Goal: Book appointment/travel/reservation

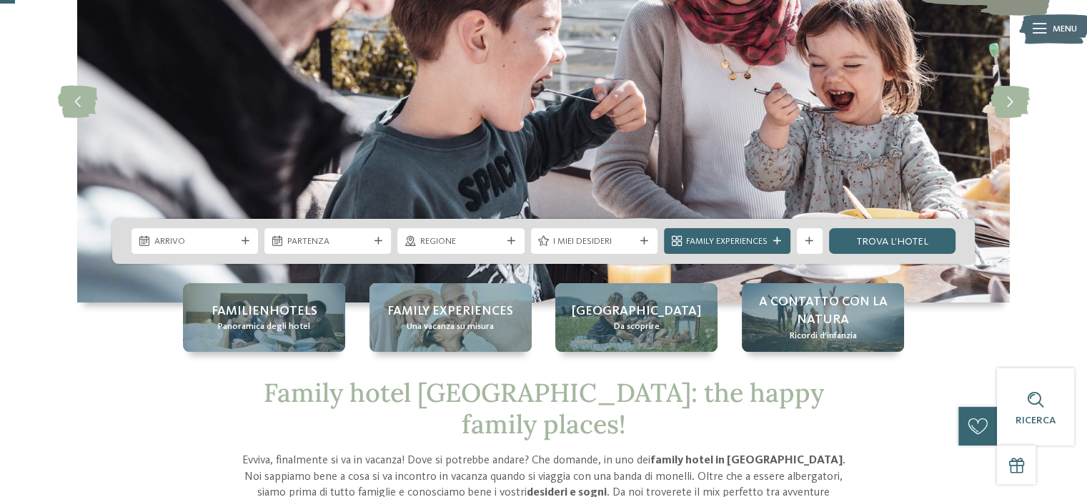
scroll to position [71, 0]
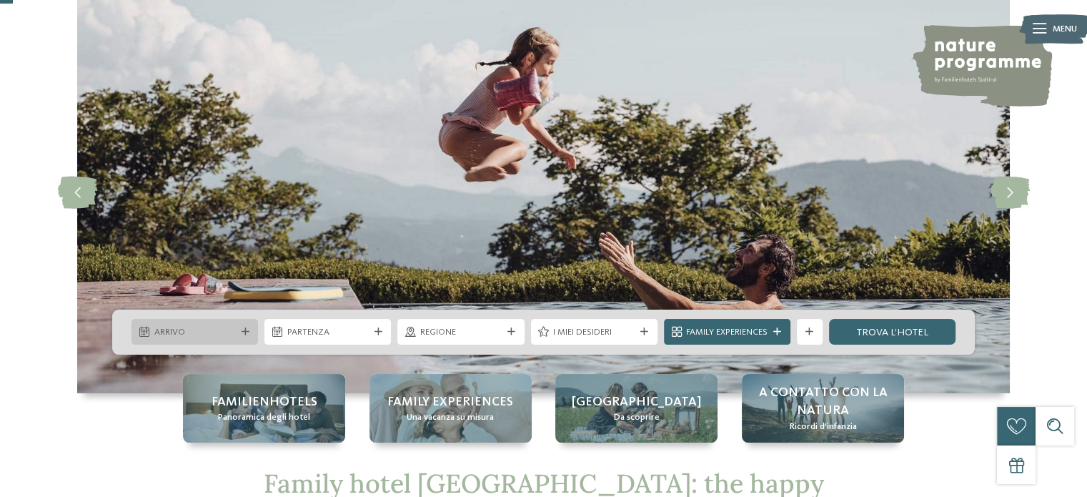
click at [242, 329] on icon at bounding box center [246, 332] width 8 height 8
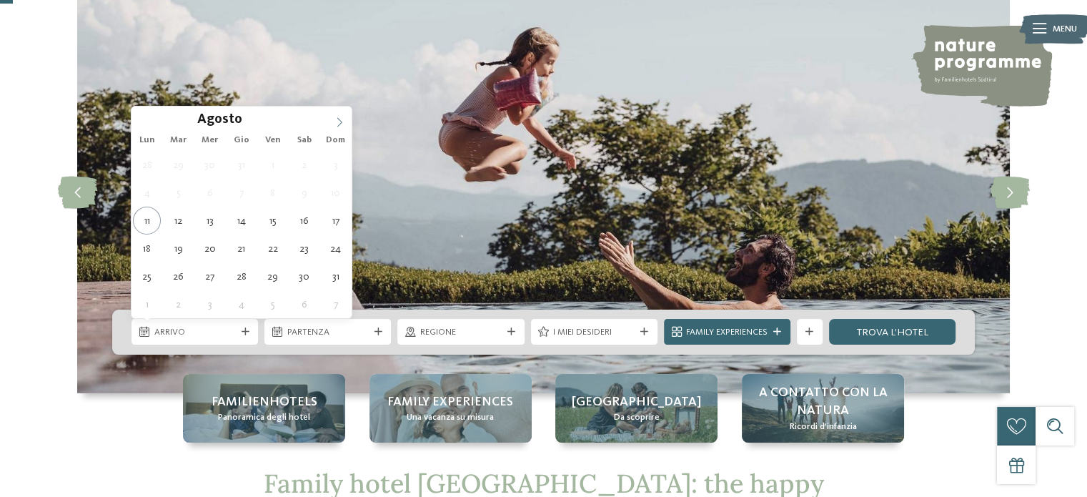
click at [331, 119] on span at bounding box center [339, 119] width 24 height 24
click at [332, 121] on span at bounding box center [339, 119] width 24 height 24
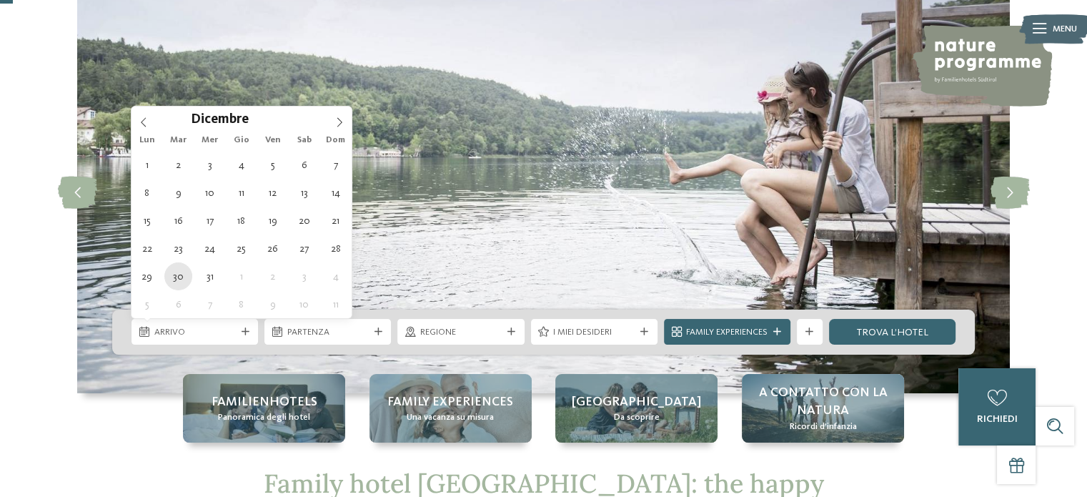
type div "[DATE]"
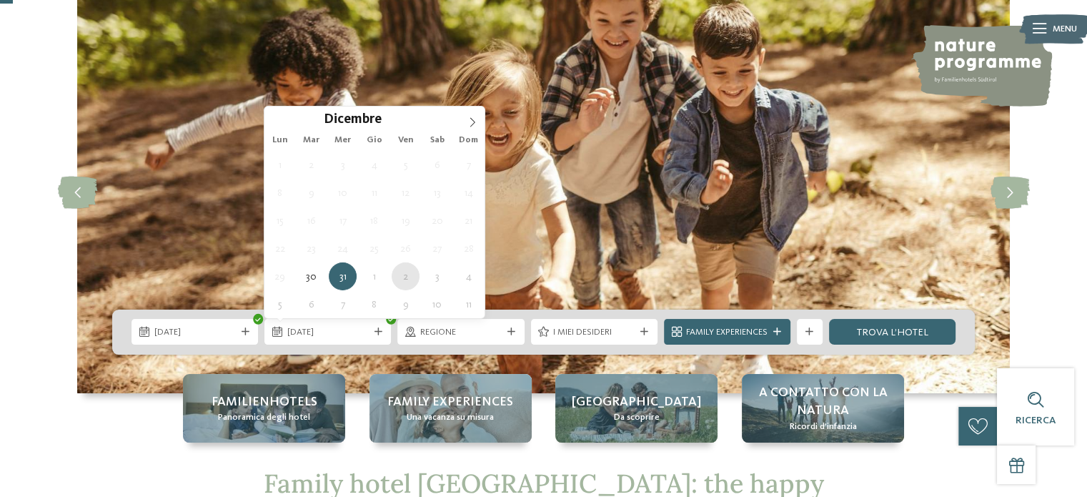
type div "[DATE]"
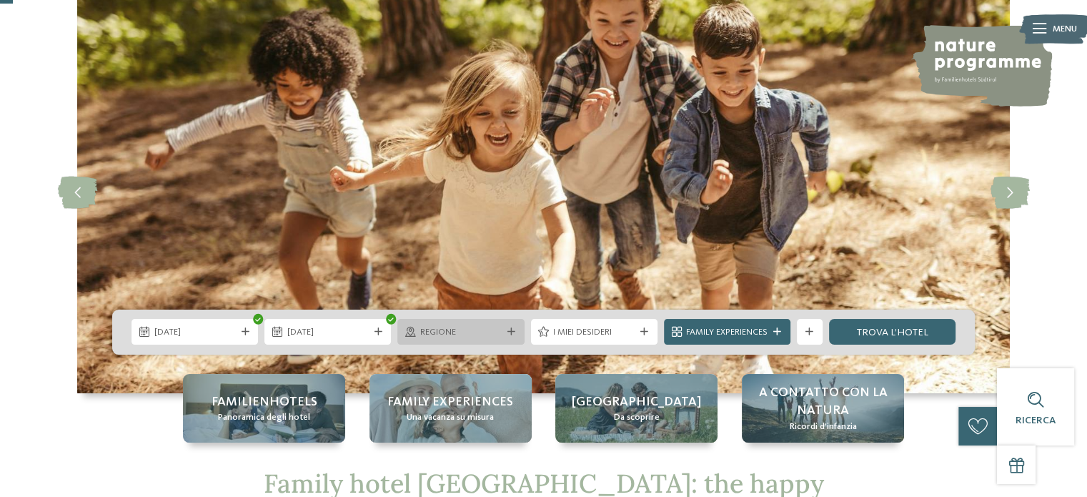
click at [480, 334] on span "Regione" at bounding box center [460, 332] width 81 height 13
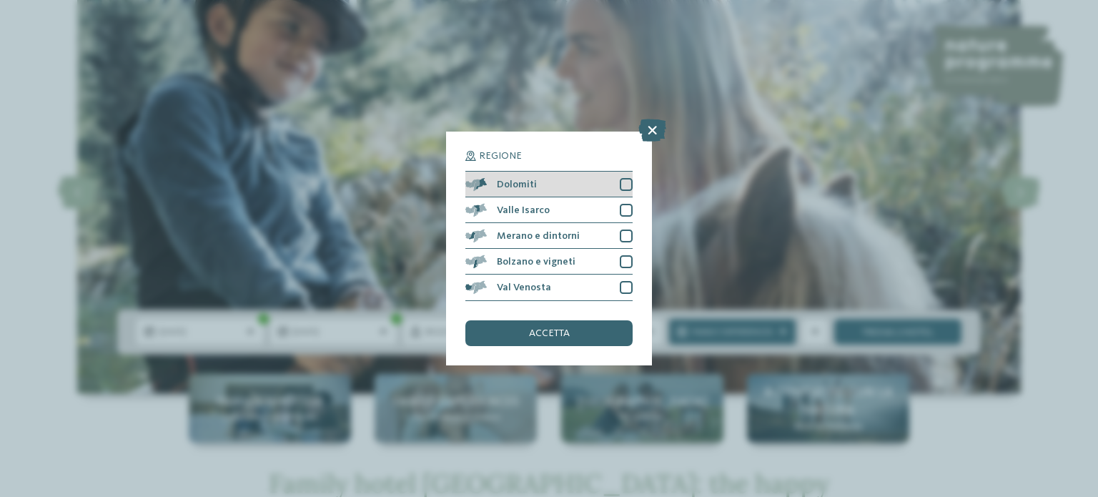
click at [563, 187] on div "Dolomiti" at bounding box center [548, 185] width 167 height 26
click at [543, 335] on span "accetta" at bounding box center [549, 333] width 41 height 10
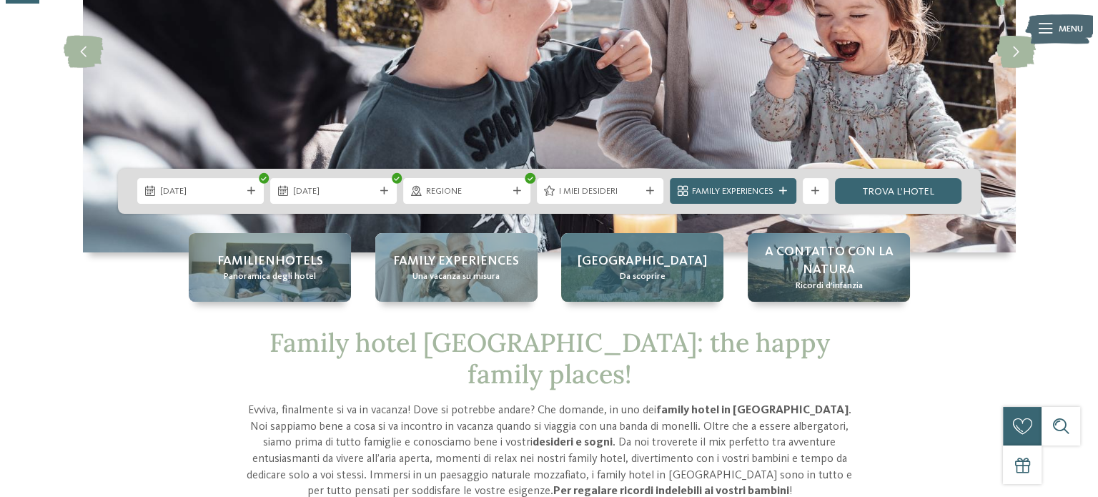
scroll to position [214, 0]
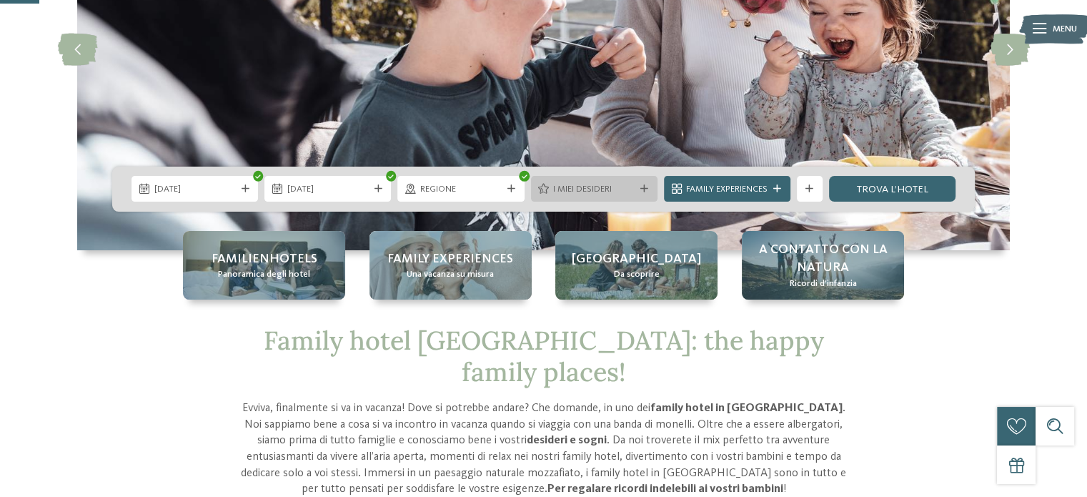
click at [633, 185] on span "I miei desideri" at bounding box center [593, 189] width 81 height 13
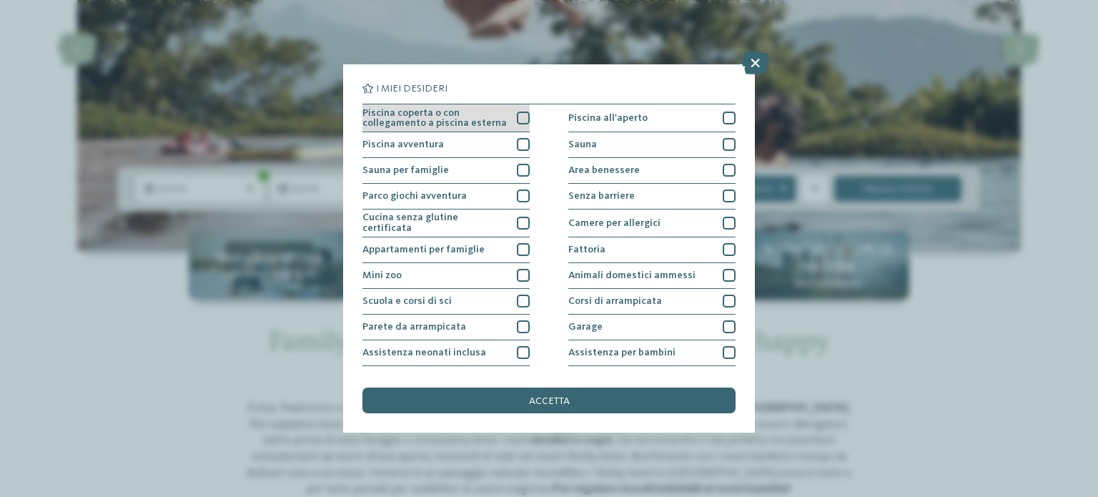
click at [517, 123] on div at bounding box center [523, 118] width 13 height 13
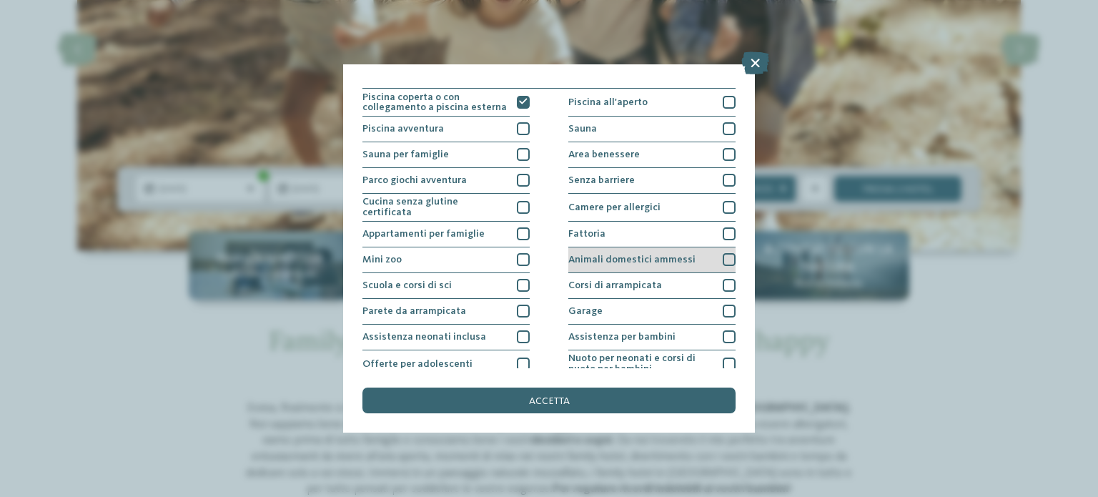
scroll to position [0, 0]
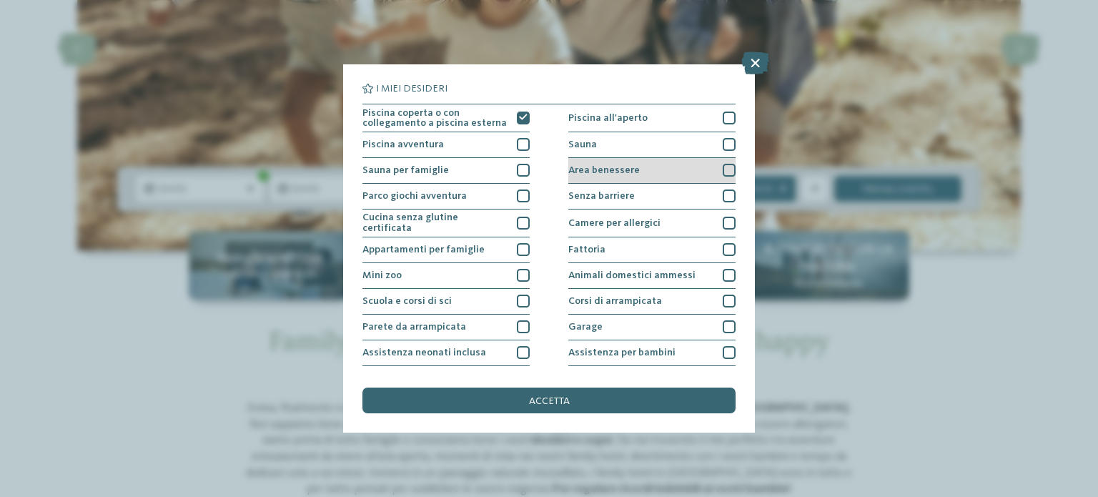
click at [723, 169] on div at bounding box center [729, 170] width 13 height 13
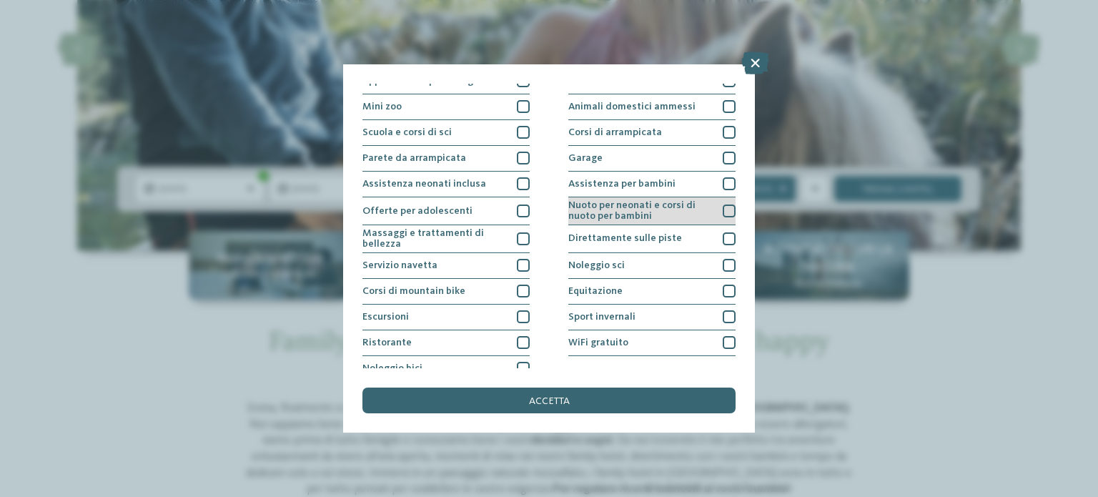
scroll to position [179, 0]
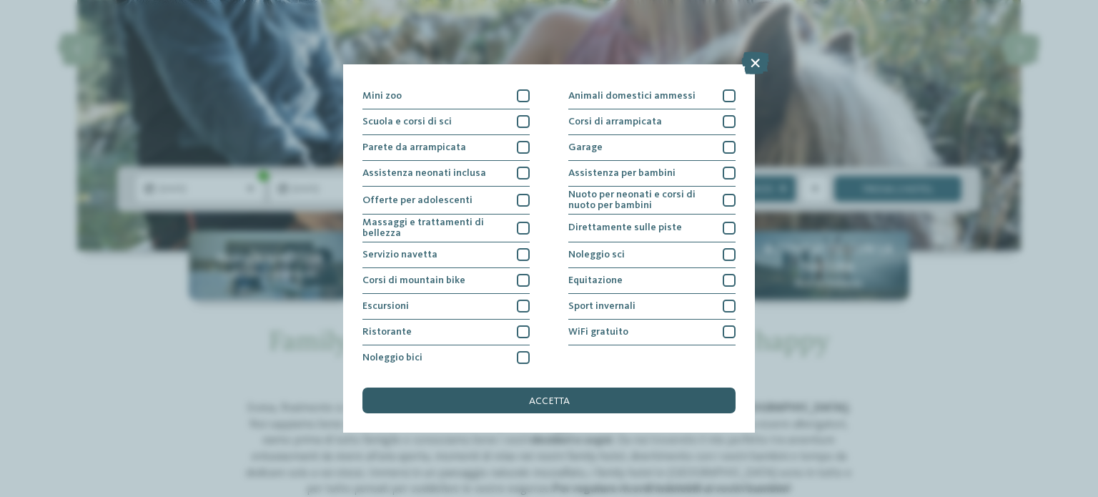
click at [586, 397] on div "accetta" at bounding box center [548, 400] width 373 height 26
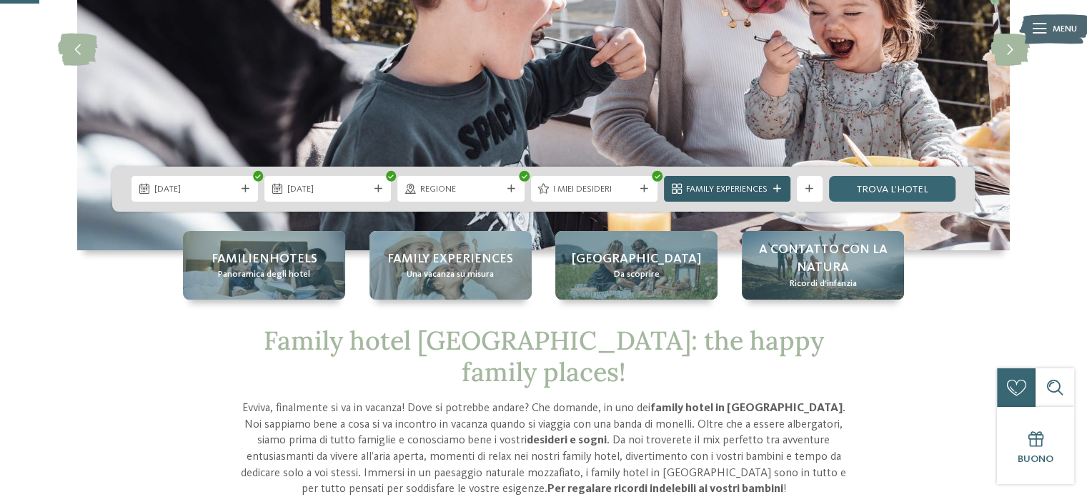
click at [783, 187] on div at bounding box center [777, 189] width 13 height 8
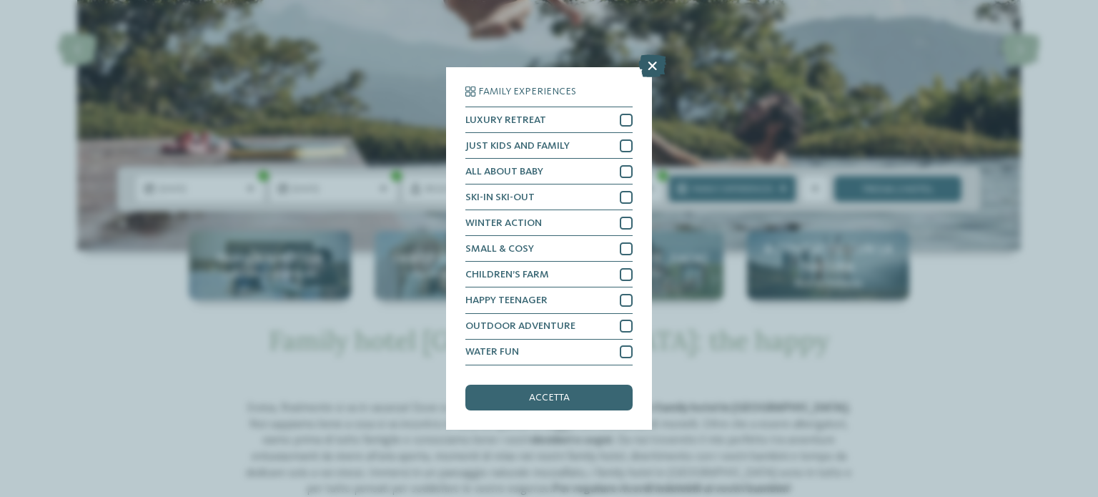
click at [646, 68] on icon at bounding box center [652, 66] width 28 height 23
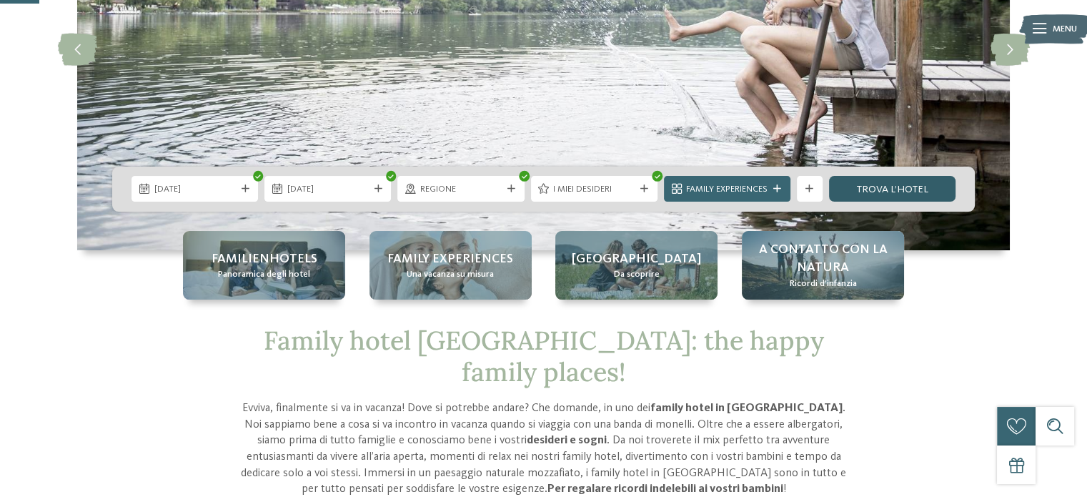
click at [884, 190] on link "trova l’hotel" at bounding box center [892, 189] width 127 height 26
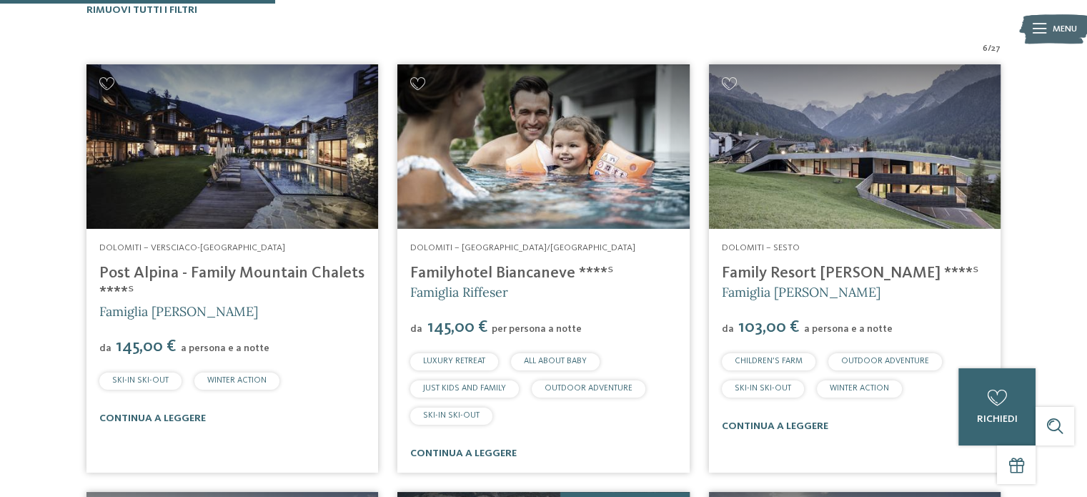
scroll to position [414, 0]
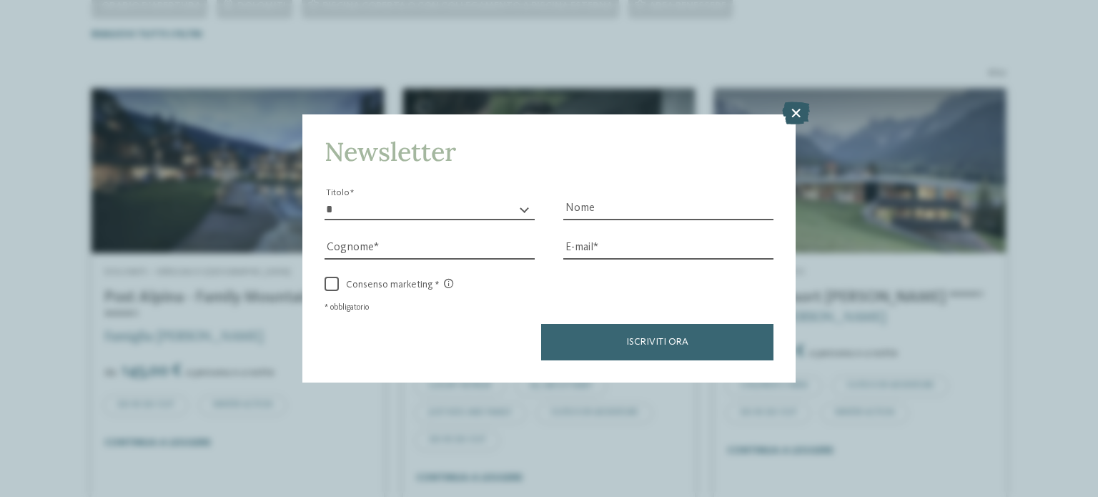
click at [794, 107] on icon at bounding box center [796, 113] width 28 height 23
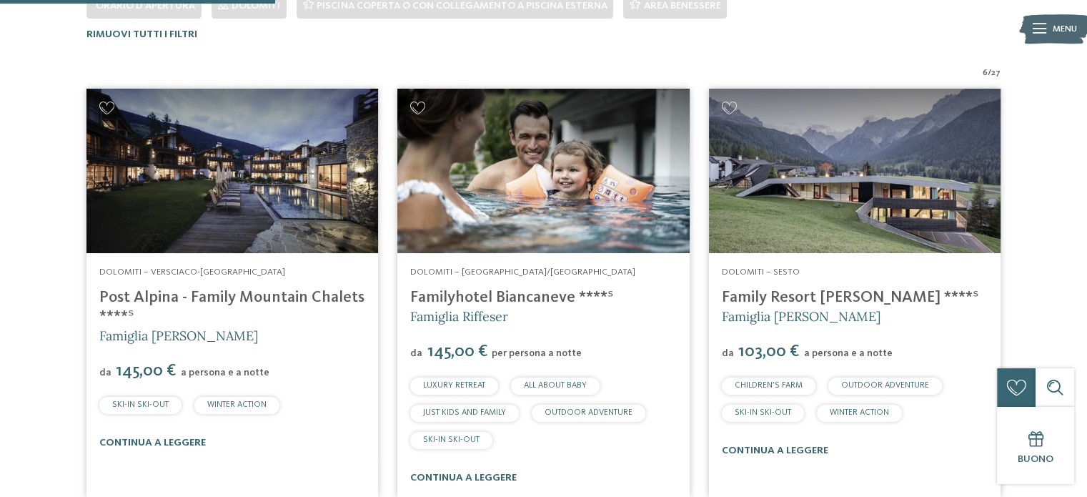
click at [766, 291] on link "Family Resort [PERSON_NAME] ****ˢ" at bounding box center [850, 298] width 257 height 16
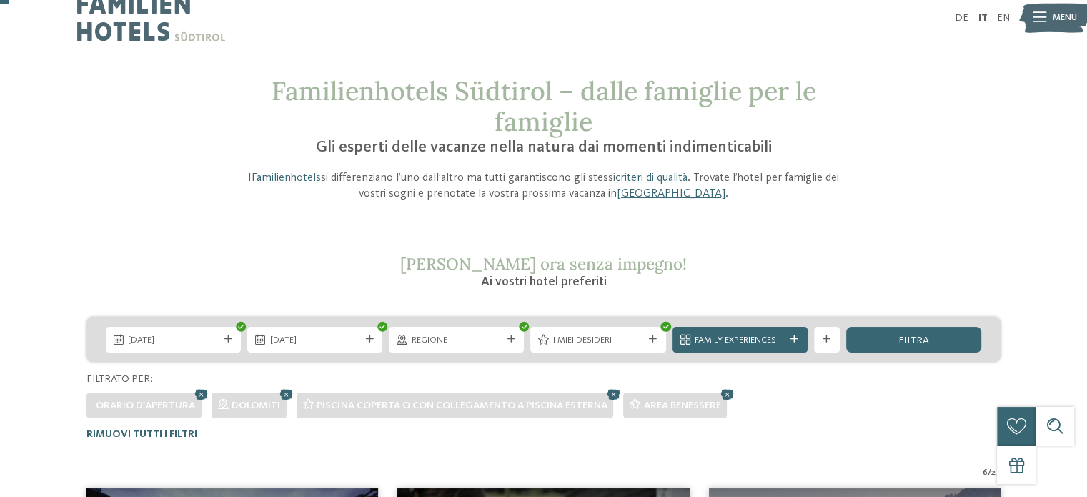
scroll to position [0, 0]
